Goal: Task Accomplishment & Management: Manage account settings

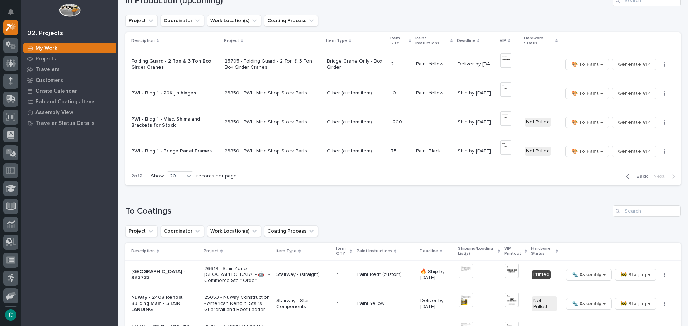
scroll to position [72, 0]
click at [634, 176] on span "Back" at bounding box center [639, 176] width 15 height 6
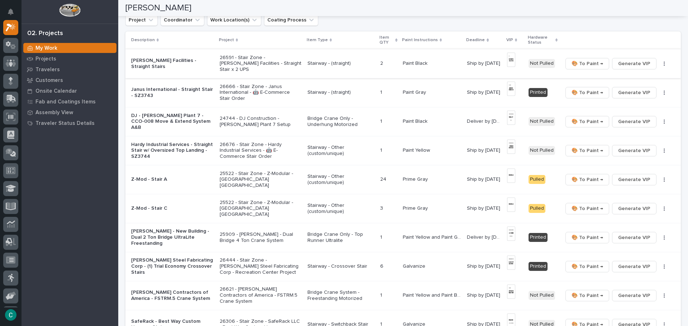
click at [593, 65] on span "🎨 To Paint →" at bounding box center [588, 63] width 32 height 9
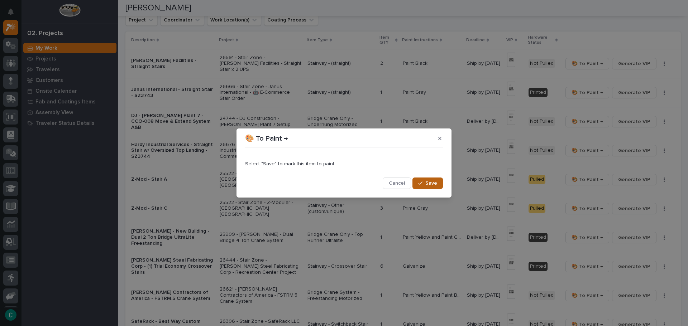
click at [435, 183] on span "Save" at bounding box center [431, 183] width 12 height 6
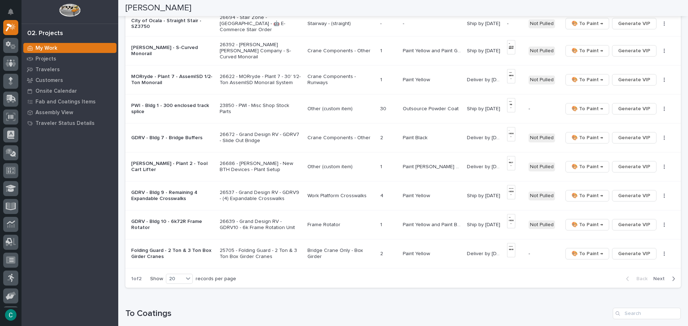
scroll to position [358, 0]
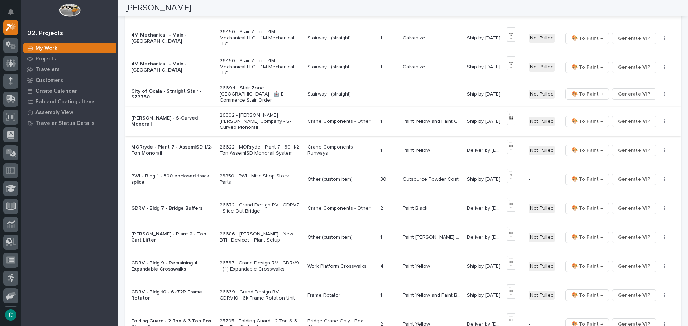
click at [646, 94] on button "Generate VIP" at bounding box center [634, 94] width 44 height 11
click at [321, 91] on p "Stairway - (straight)" at bounding box center [340, 94] width 67 height 6
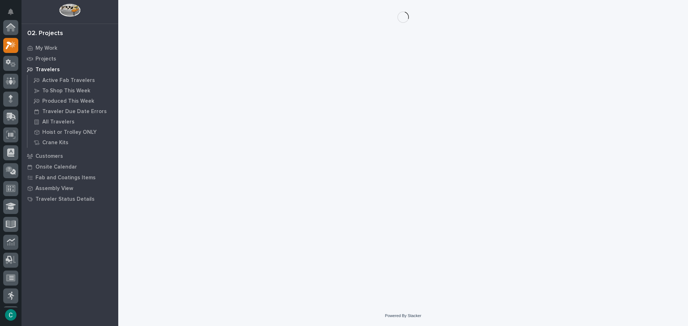
scroll to position [18, 0]
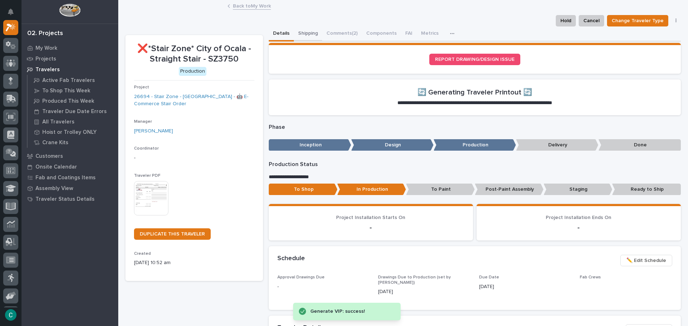
click at [301, 31] on button "Shipping" at bounding box center [308, 34] width 28 height 15
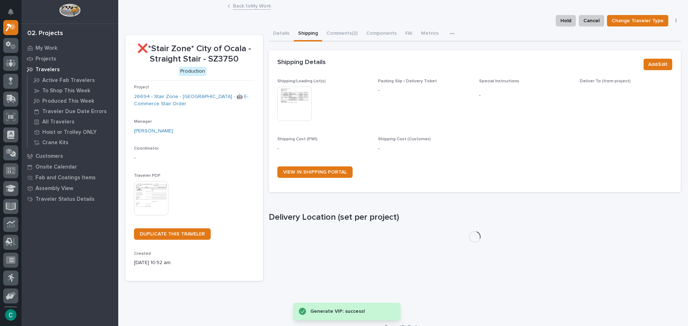
click at [296, 104] on img at bounding box center [294, 104] width 34 height 34
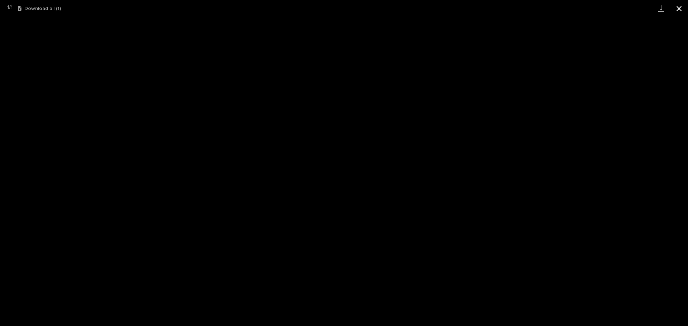
click at [677, 4] on button "Close gallery" at bounding box center [679, 8] width 18 height 17
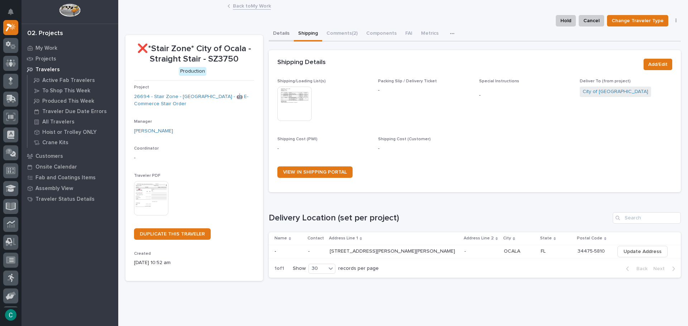
click at [274, 32] on button "Details" at bounding box center [281, 34] width 25 height 15
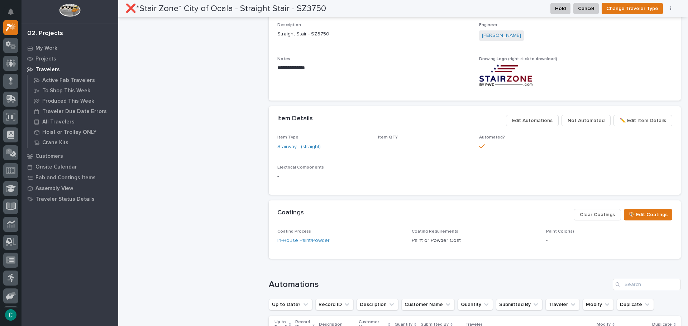
scroll to position [322, 0]
click at [643, 216] on span "🎨 Edit Coatings" at bounding box center [647, 214] width 39 height 9
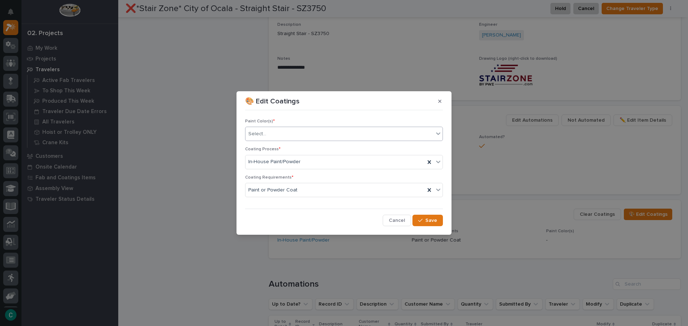
click at [299, 139] on div "Select..." at bounding box center [339, 134] width 188 height 12
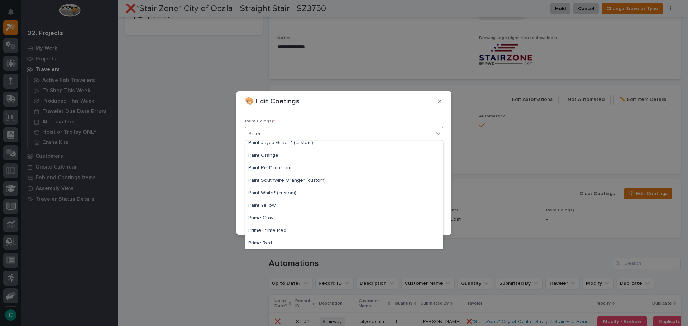
scroll to position [145, 0]
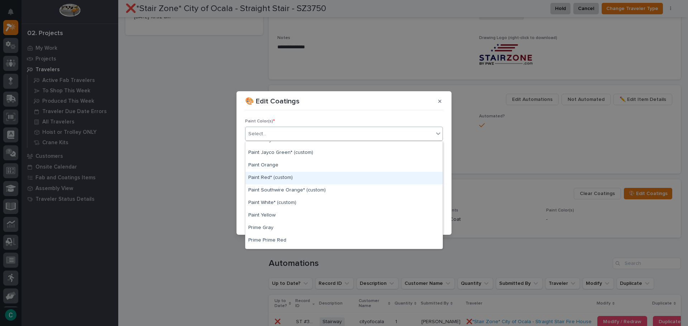
click at [270, 177] on div "Paint Red* (custom)" at bounding box center [343, 178] width 197 height 13
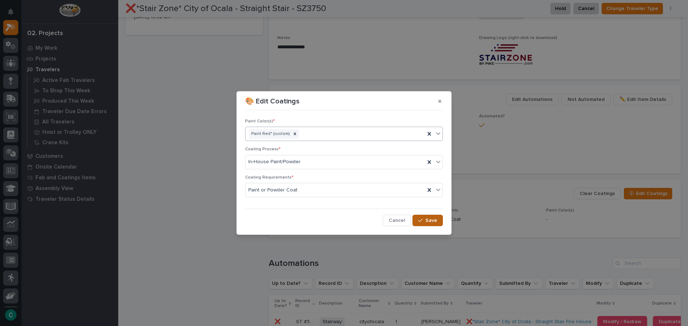
click at [431, 225] on button "Save" at bounding box center [427, 220] width 30 height 11
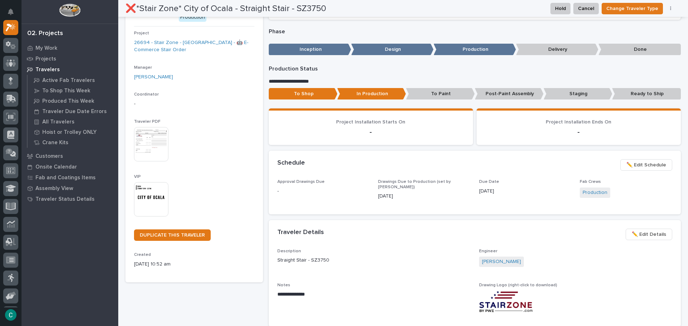
scroll to position [0, 0]
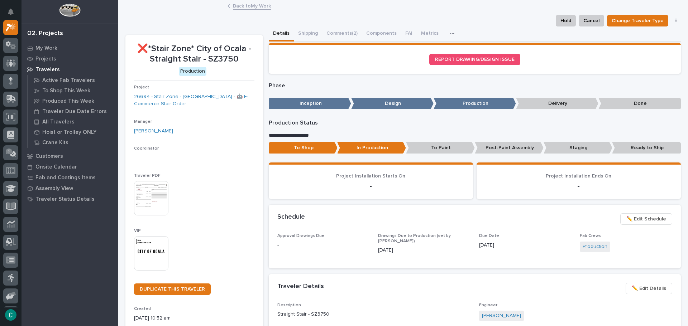
click at [253, 6] on link "Back to My Work" at bounding box center [252, 5] width 38 height 8
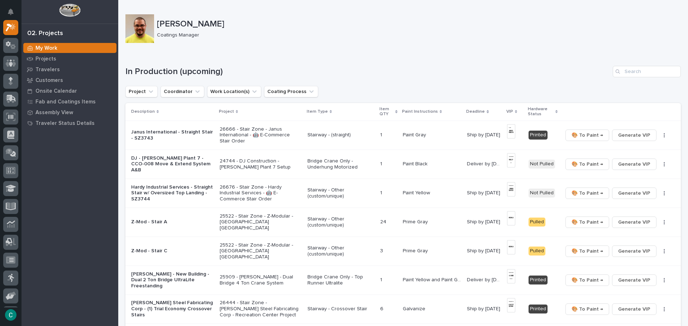
click at [414, 133] on p "Paint Gray" at bounding box center [415, 135] width 25 height 8
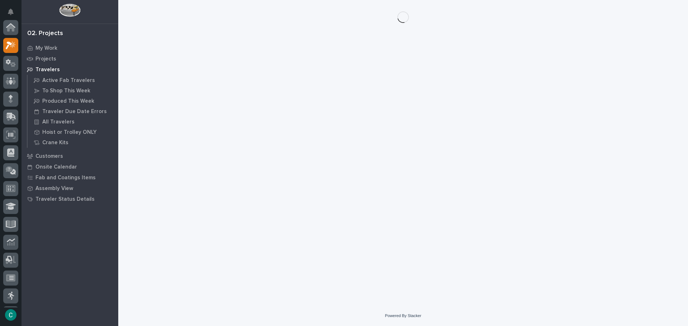
scroll to position [18, 0]
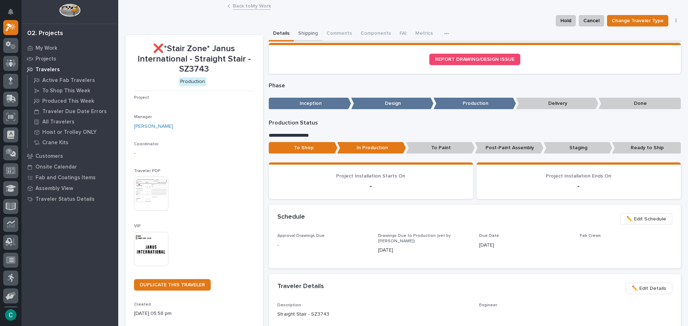
click at [307, 31] on button "Shipping" at bounding box center [308, 34] width 28 height 15
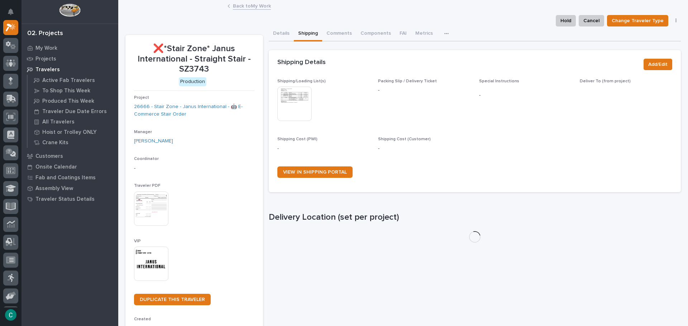
click at [300, 98] on img at bounding box center [294, 104] width 34 height 34
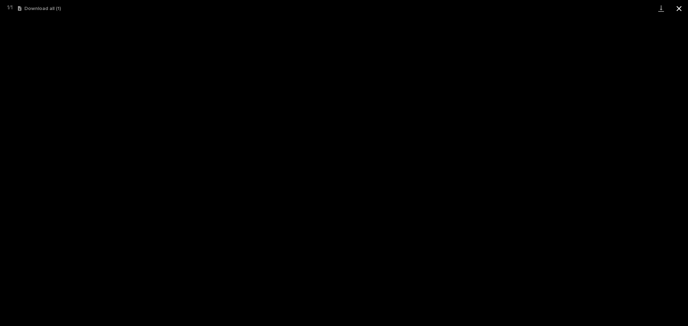
click at [683, 5] on button "Close gallery" at bounding box center [679, 8] width 18 height 17
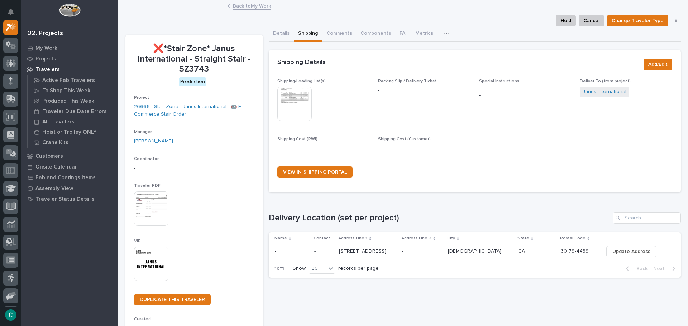
click at [255, 8] on link "Back to My Work" at bounding box center [252, 5] width 38 height 8
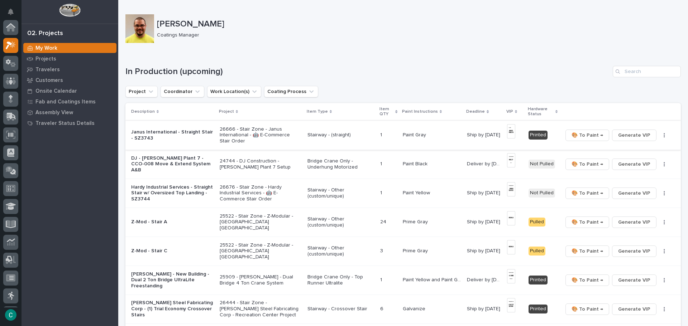
scroll to position [18, 0]
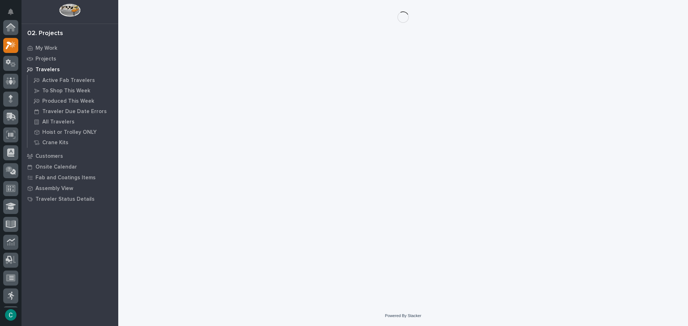
scroll to position [18, 0]
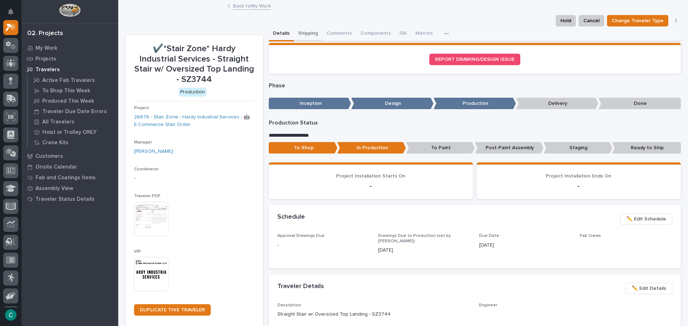
click at [306, 28] on button "Shipping" at bounding box center [308, 34] width 28 height 15
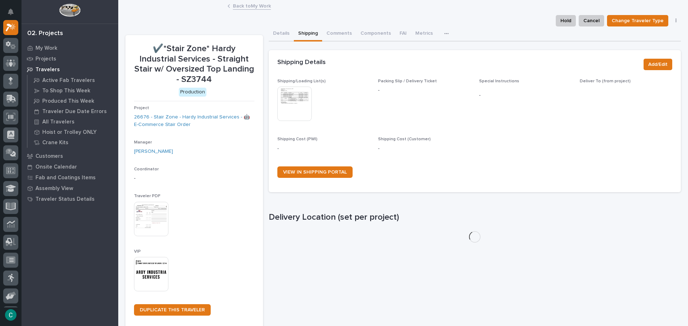
click at [287, 109] on img at bounding box center [294, 104] width 34 height 34
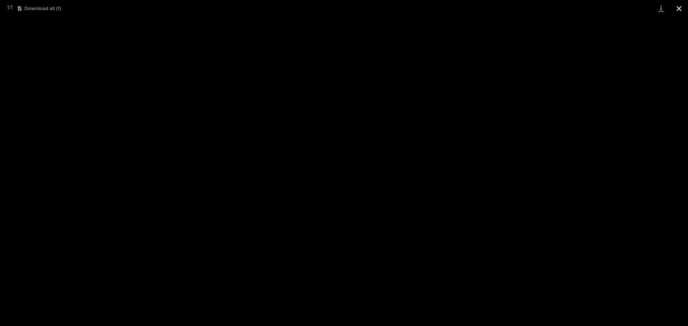
click at [683, 8] on button "Close gallery" at bounding box center [679, 8] width 18 height 17
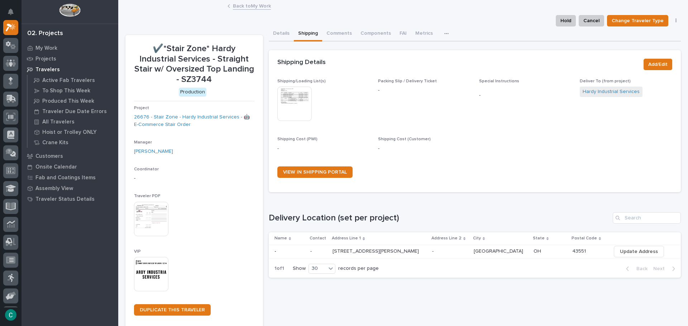
click at [237, 9] on link "Back to My Work" at bounding box center [252, 5] width 38 height 8
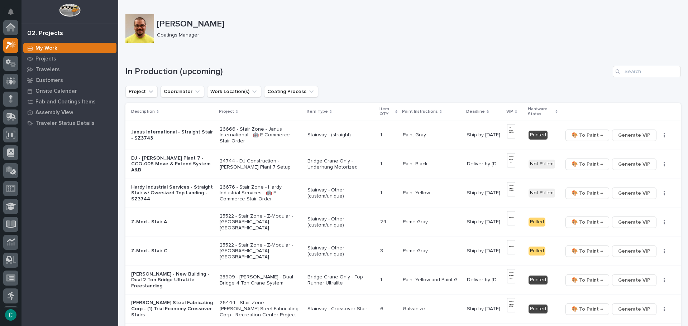
scroll to position [18, 0]
